Goal: Transaction & Acquisition: Purchase product/service

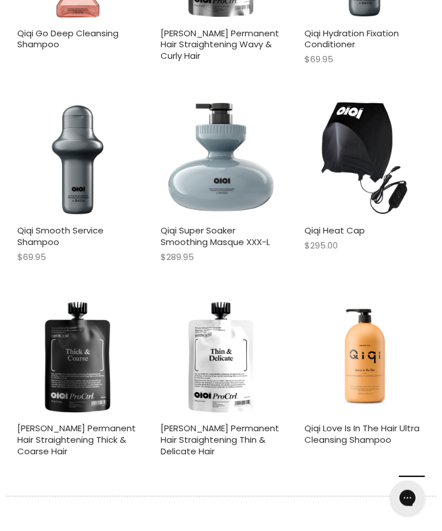
scroll to position [664, 0]
click at [73, 366] on img "Main content" at bounding box center [77, 356] width 120 height 120
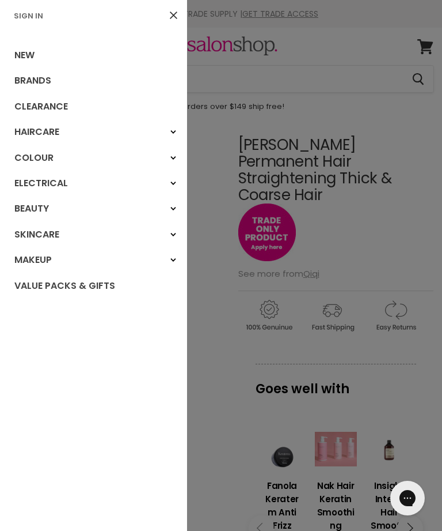
click at [43, 19] on link "Sign In" at bounding box center [28, 15] width 39 height 11
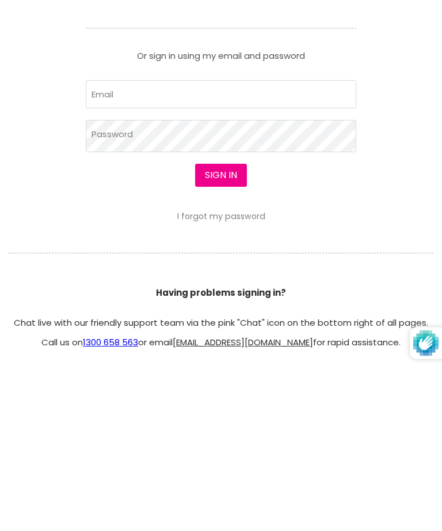
click at [274, 173] on article "Sign in using Facebook or Google. Or sign in using my email and password Email …" at bounding box center [221, 221] width 288 height 320
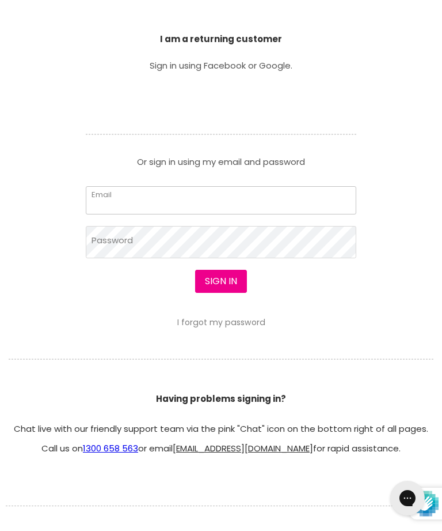
type input "thecolourlair@outlook.com"
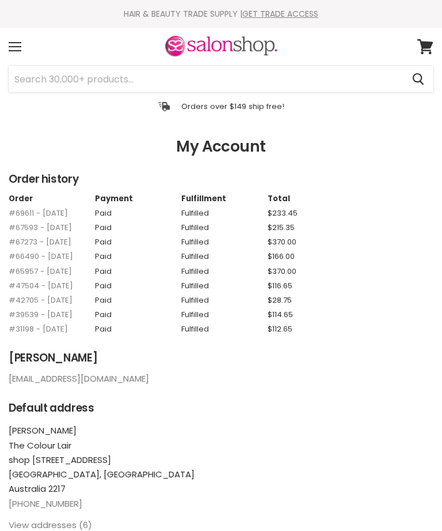
click at [300, 78] on input "Search" at bounding box center [206, 79] width 395 height 26
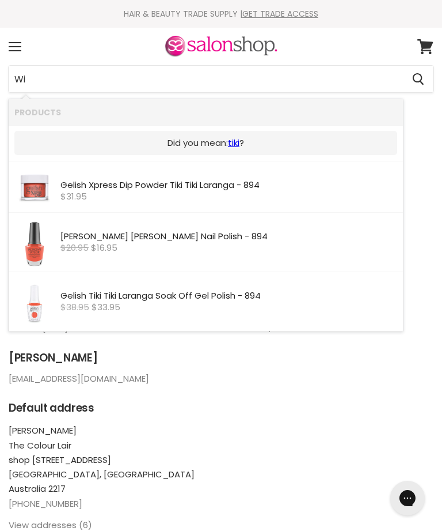
type input "W"
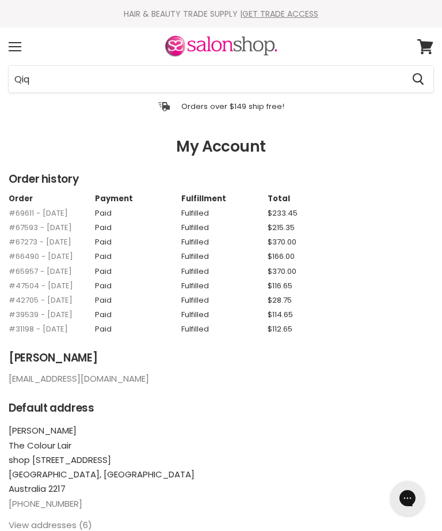
type input "Qiqi"
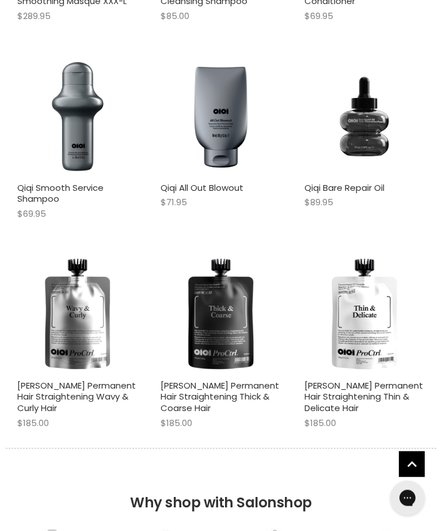
scroll to position [631, 0]
click at [255, 314] on img "Main content" at bounding box center [221, 313] width 120 height 120
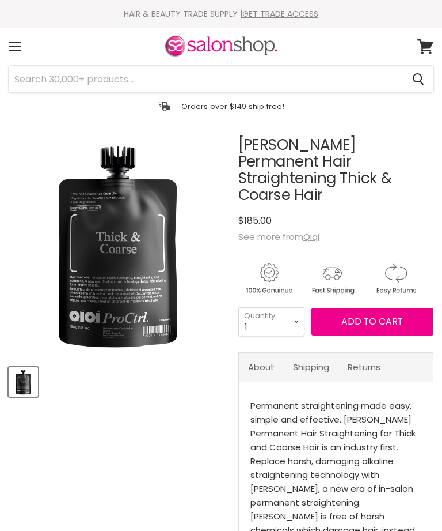
select select "2"
type input "2"
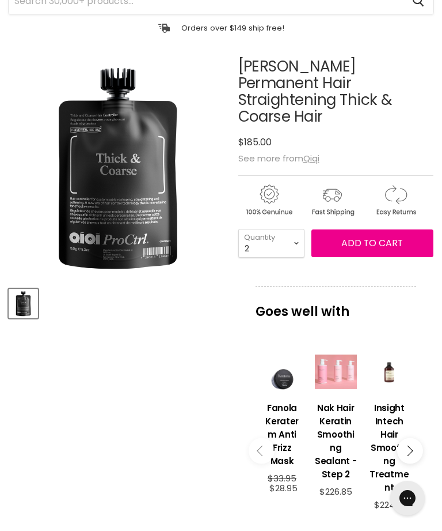
scroll to position [85, 0]
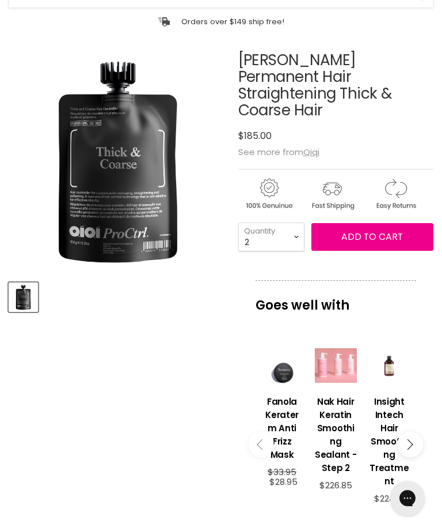
click at [389, 230] on span "Add to cart" at bounding box center [373, 236] width 62 height 13
click at [369, 232] on button "Add to cart" at bounding box center [373, 237] width 122 height 28
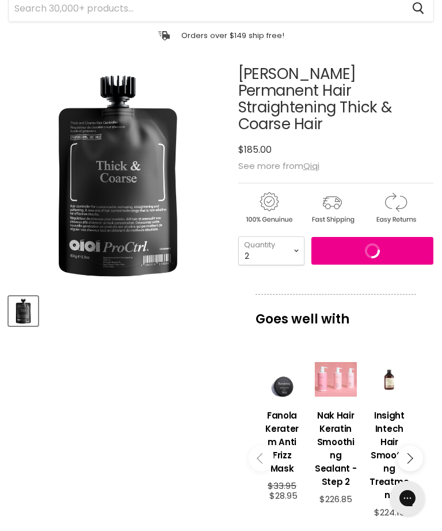
scroll to position [0, 0]
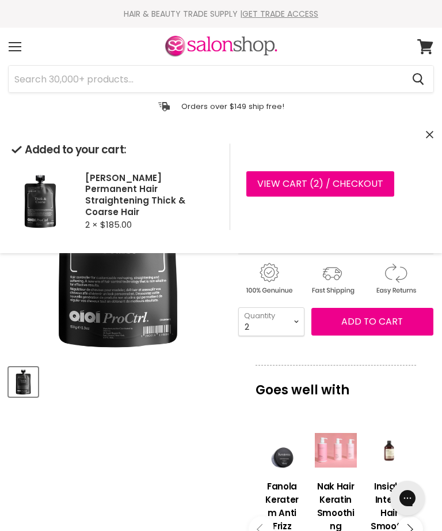
click at [287, 77] on input "Search" at bounding box center [206, 79] width 395 height 26
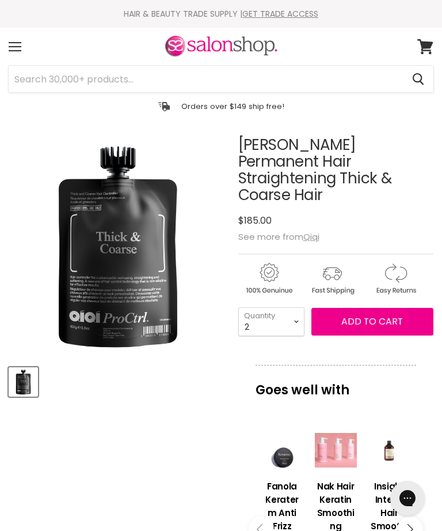
click at [430, 46] on icon at bounding box center [426, 46] width 16 height 15
